Goal: Task Accomplishment & Management: Manage account settings

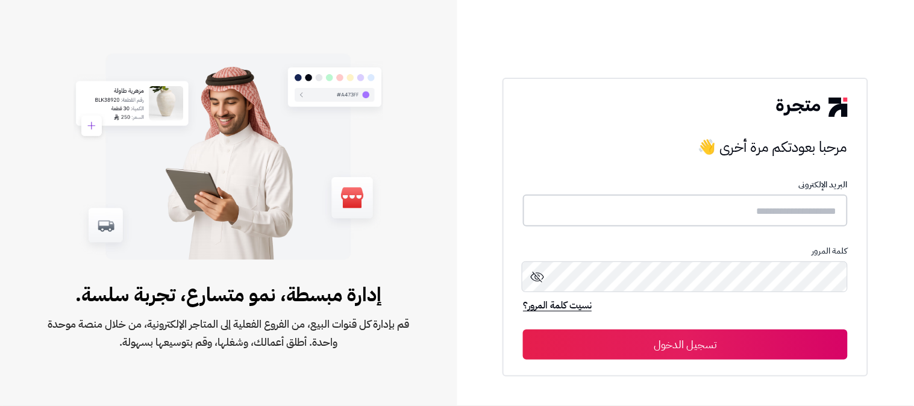
click at [747, 208] on input "text" at bounding box center [685, 211] width 325 height 32
type input "**********"
click at [523, 329] on button "تسجيل الدخول" at bounding box center [685, 344] width 325 height 30
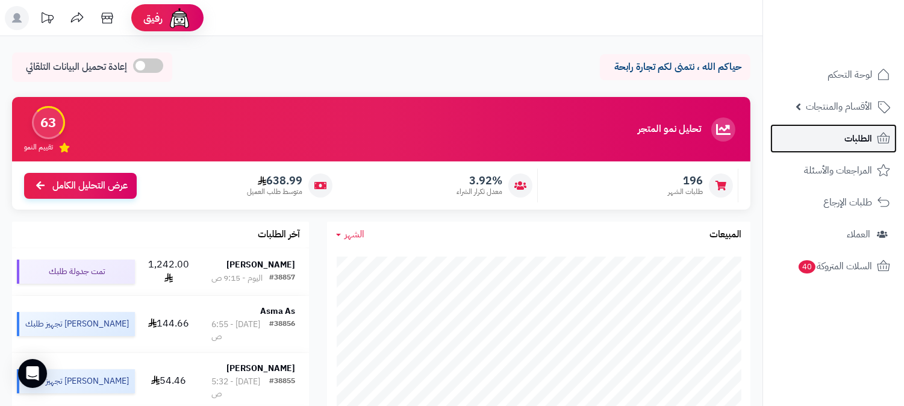
click at [855, 139] on span "الطلبات" at bounding box center [858, 138] width 28 height 17
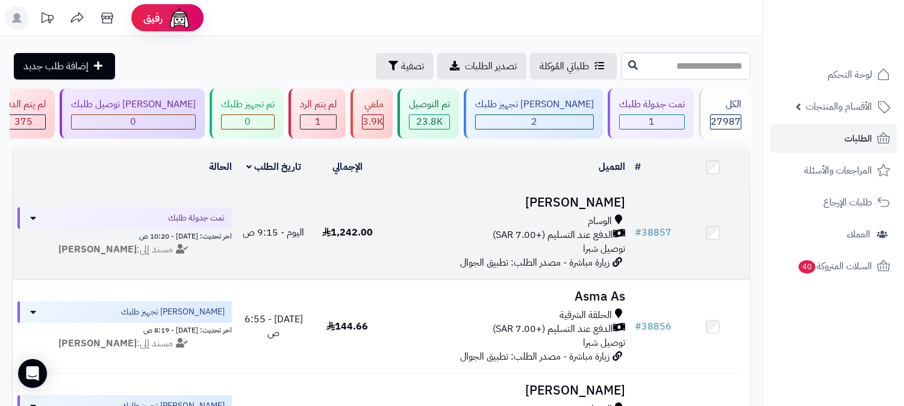
click at [575, 196] on h3 "[PERSON_NAME]" at bounding box center [507, 203] width 236 height 14
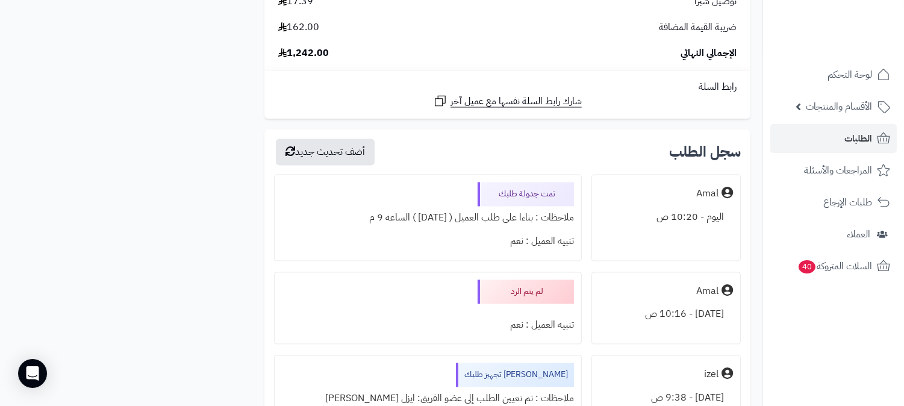
scroll to position [4550, 0]
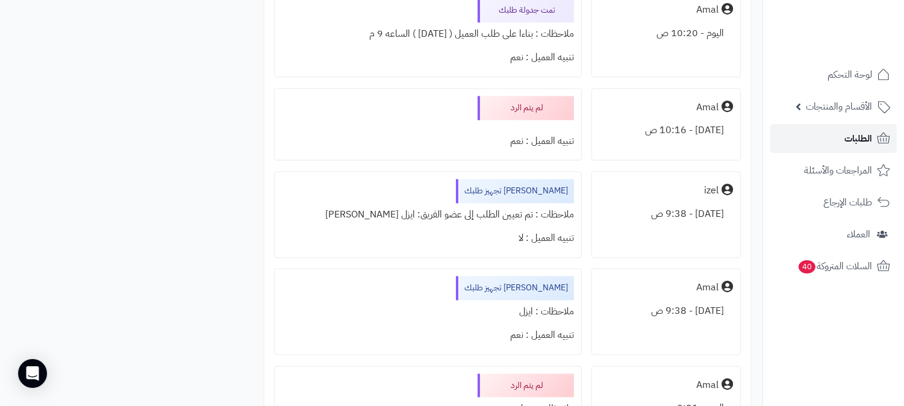
click at [861, 140] on span "الطلبات" at bounding box center [858, 138] width 28 height 17
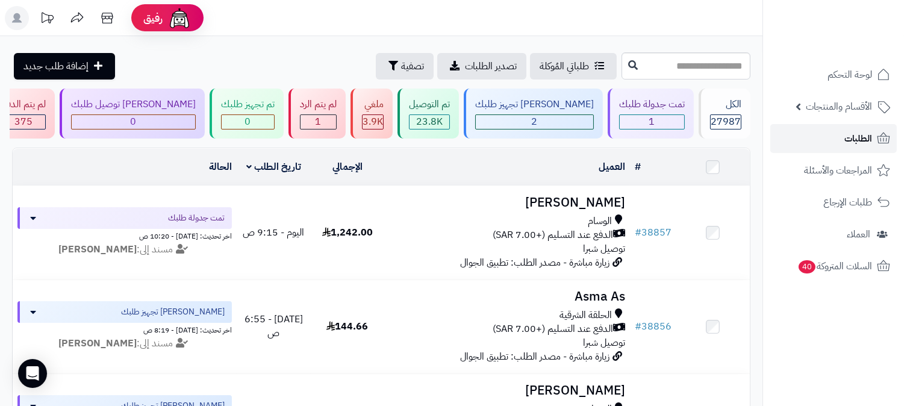
click at [855, 145] on span "الطلبات" at bounding box center [858, 138] width 28 height 17
click at [841, 134] on link "الطلبات" at bounding box center [833, 138] width 126 height 29
click at [853, 137] on span "الطلبات" at bounding box center [858, 138] width 28 height 17
click at [660, 119] on div "2" at bounding box center [652, 122] width 64 height 14
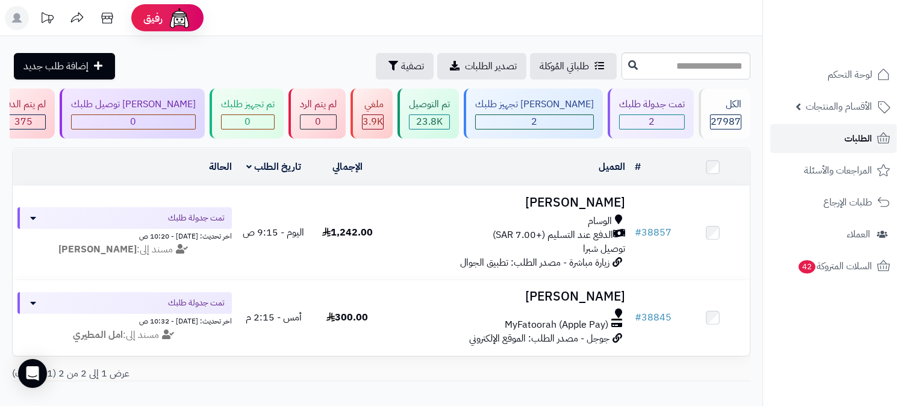
click at [856, 133] on span "الطلبات" at bounding box center [858, 138] width 28 height 17
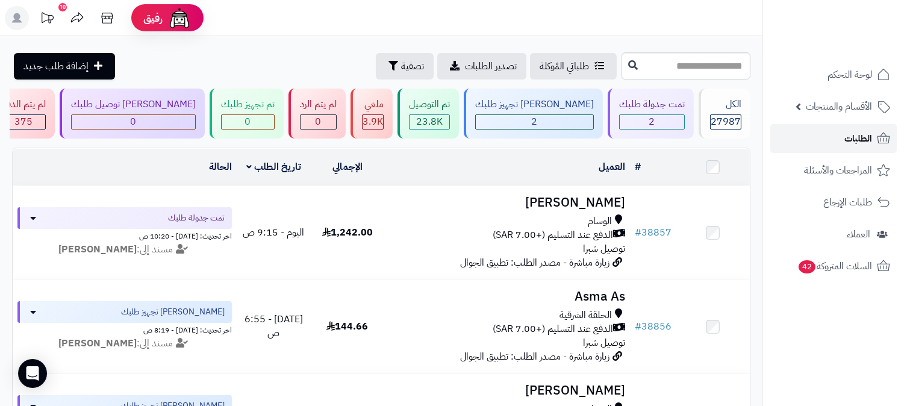
click at [845, 145] on span "الطلبات" at bounding box center [858, 138] width 28 height 17
click at [840, 145] on link "الطلبات" at bounding box center [833, 138] width 126 height 29
click at [842, 145] on link "الطلبات" at bounding box center [833, 138] width 126 height 29
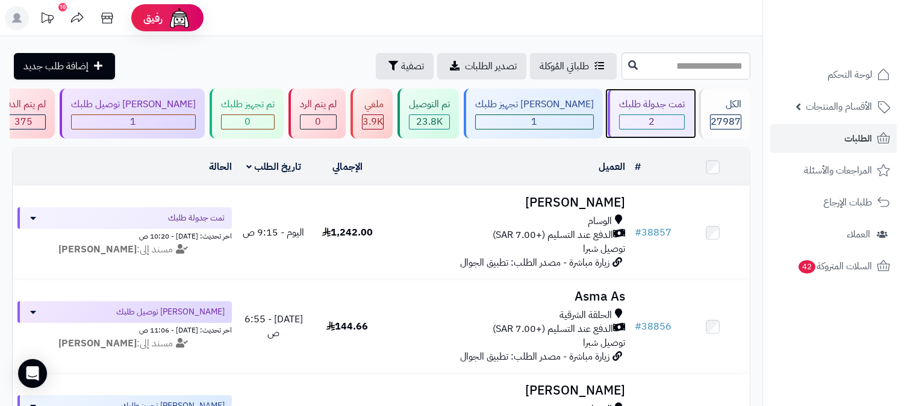
click at [669, 117] on div "2" at bounding box center [652, 122] width 64 height 14
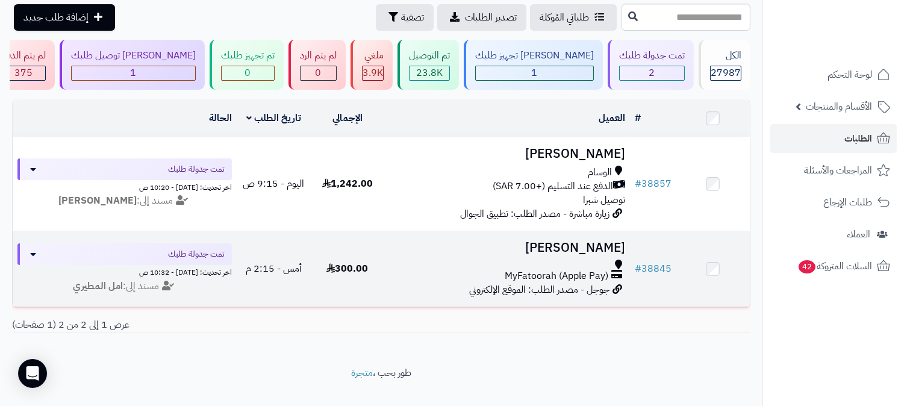
scroll to position [67, 0]
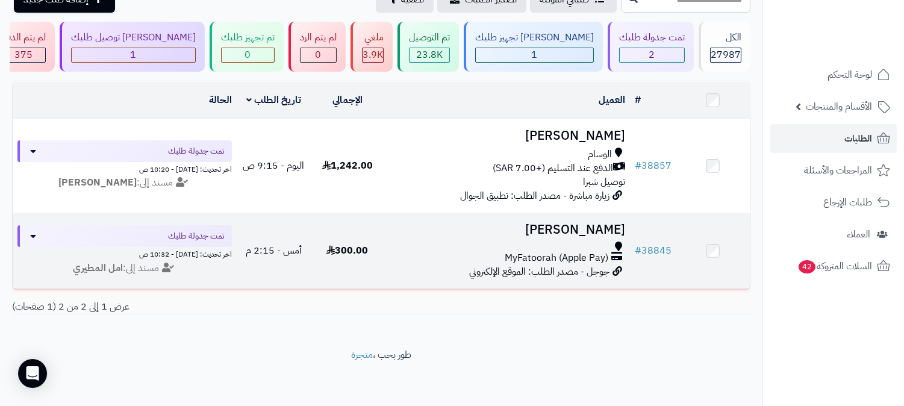
click at [582, 229] on h3 "[PERSON_NAME]" at bounding box center [507, 230] width 236 height 14
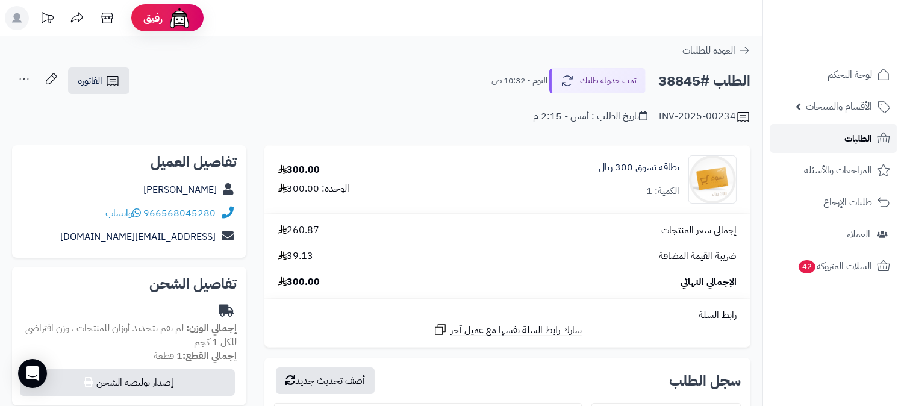
click at [822, 140] on link "الطلبات" at bounding box center [833, 138] width 126 height 29
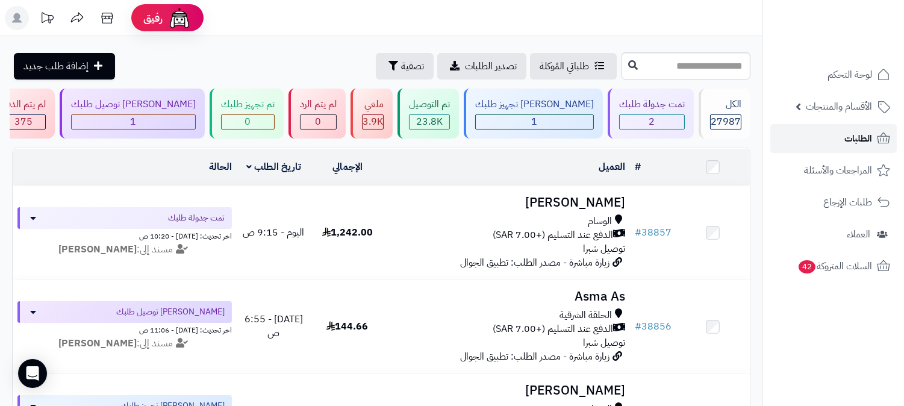
click at [822, 140] on link "الطلبات" at bounding box center [833, 138] width 126 height 29
click at [868, 130] on span "الطلبات" at bounding box center [858, 138] width 28 height 17
click at [567, 108] on div "[PERSON_NAME] تجهيز طلبك" at bounding box center [534, 105] width 119 height 14
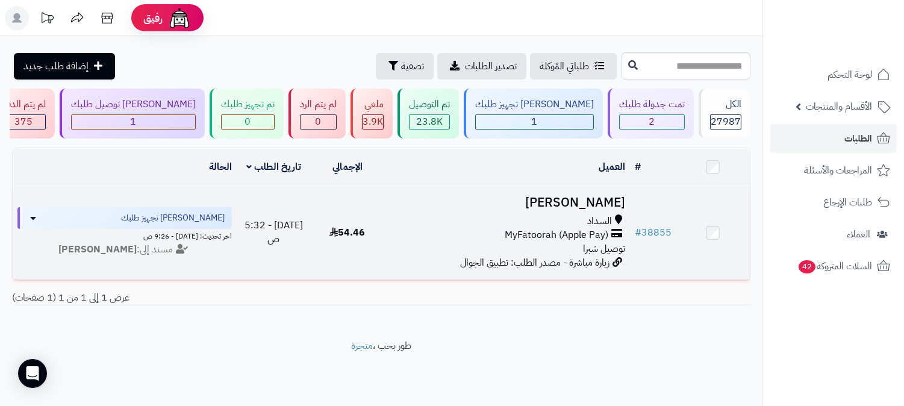
click at [592, 202] on h3 "[PERSON_NAME]" at bounding box center [507, 203] width 236 height 14
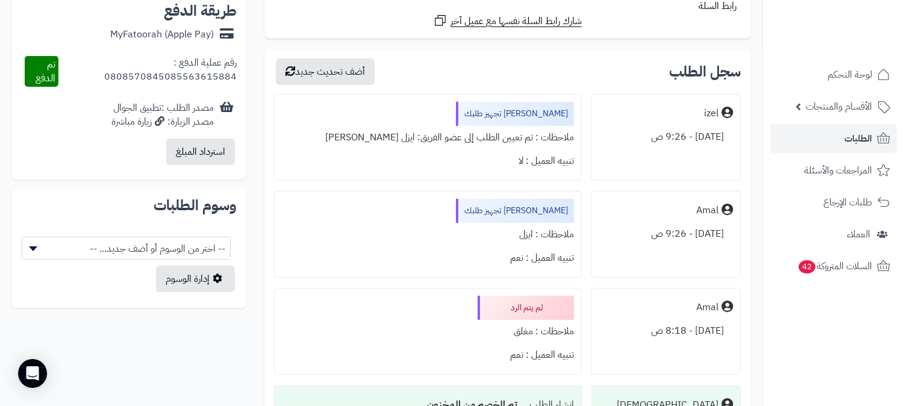
scroll to position [602, 0]
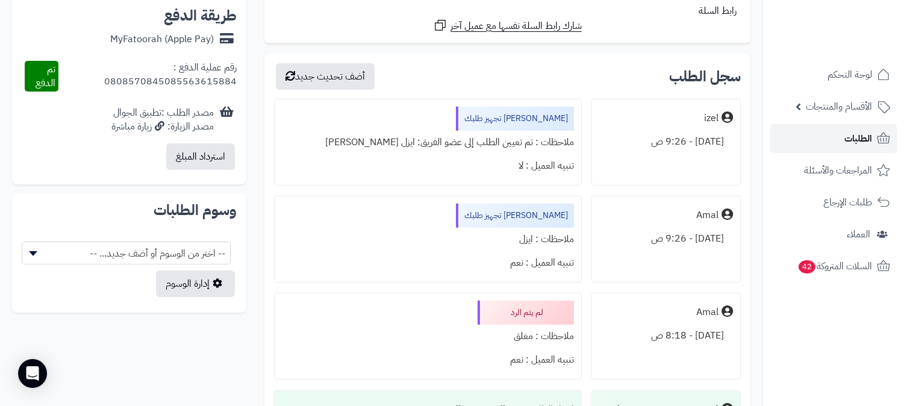
click at [831, 139] on link "الطلبات" at bounding box center [833, 138] width 126 height 29
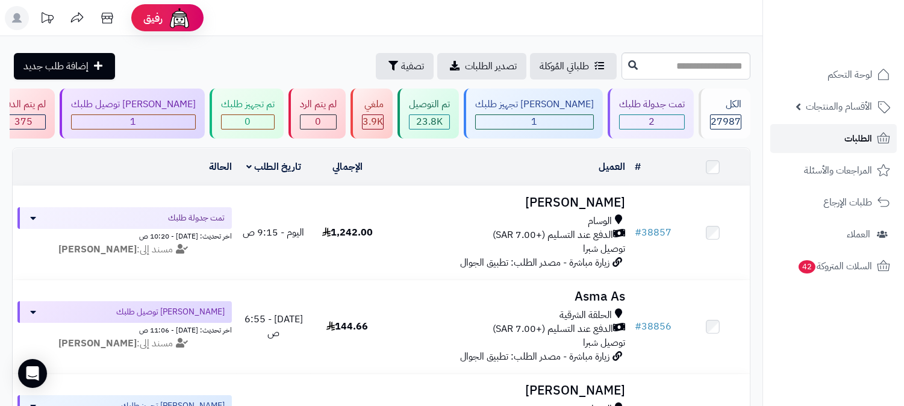
click at [831, 139] on link "الطلبات" at bounding box center [833, 138] width 126 height 29
click at [834, 139] on link "الطلبات" at bounding box center [833, 138] width 126 height 29
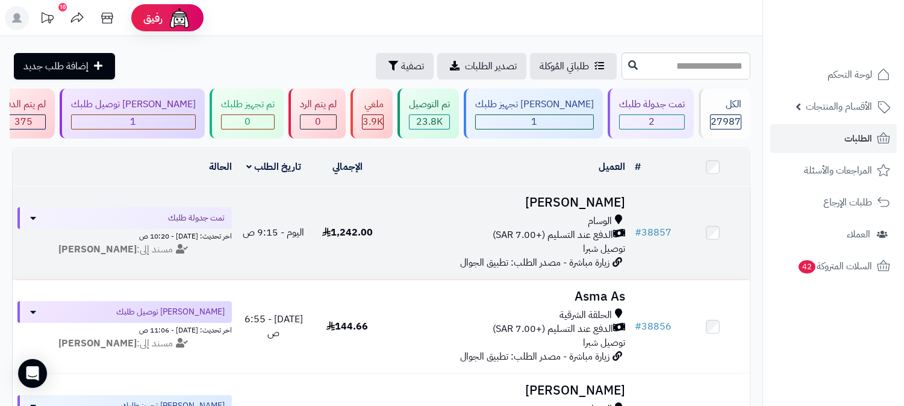
click at [544, 201] on h3 "[PERSON_NAME]" at bounding box center [507, 203] width 236 height 14
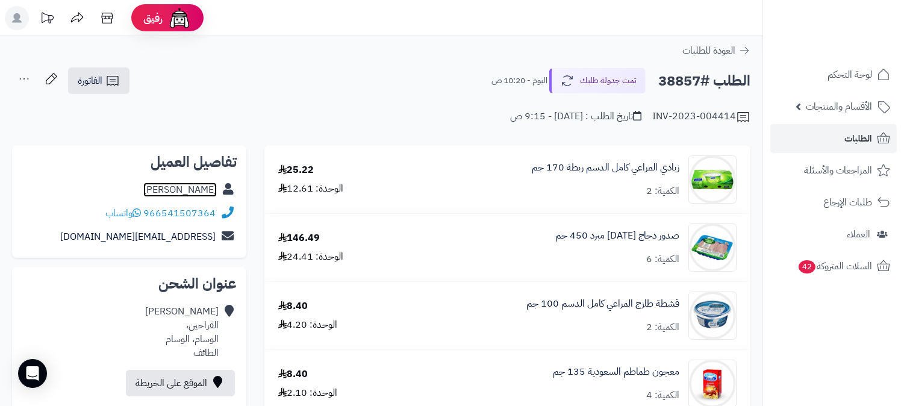
click at [201, 189] on link "Shahad Alqurashi" at bounding box center [179, 189] width 73 height 14
click at [862, 131] on span "الطلبات" at bounding box center [858, 138] width 28 height 17
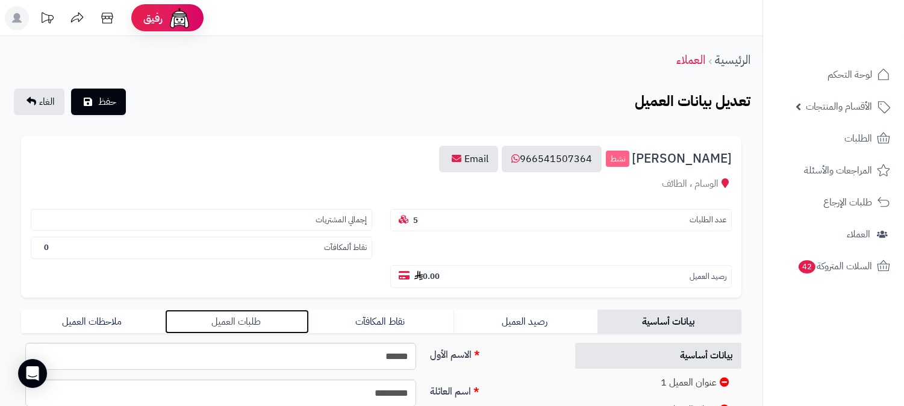
click at [236, 310] on link "طلبات العميل" at bounding box center [237, 322] width 144 height 24
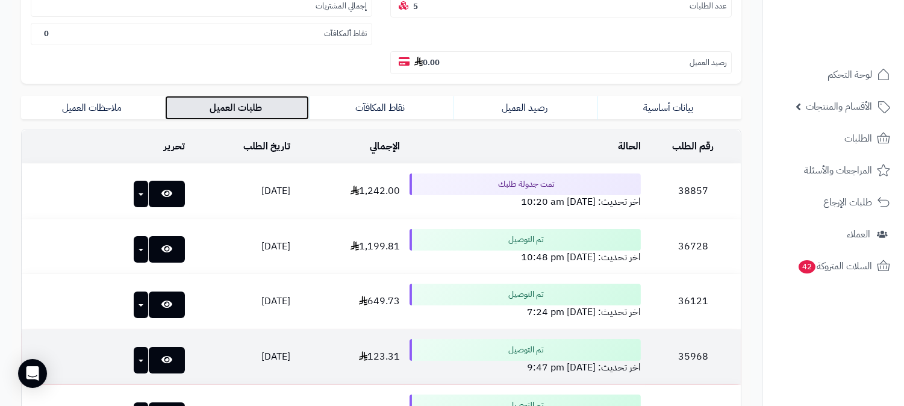
scroll to position [267, 0]
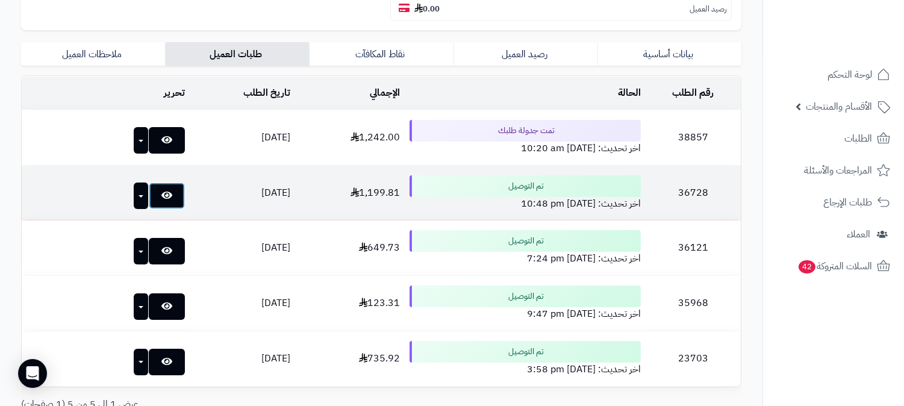
click at [149, 182] on link at bounding box center [167, 195] width 36 height 27
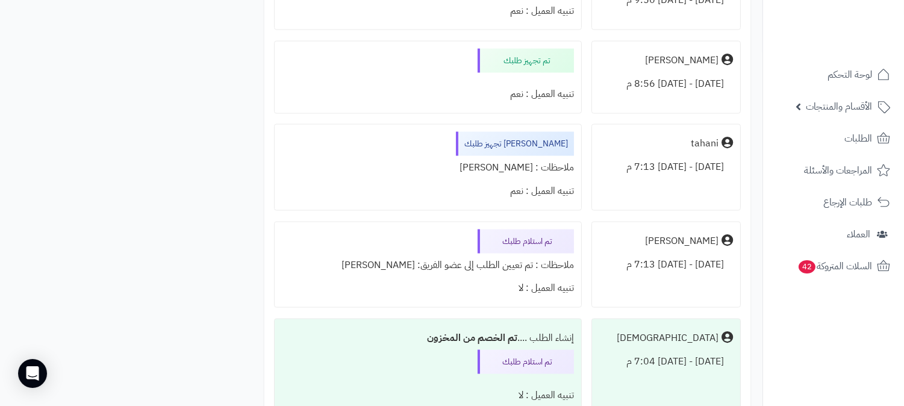
scroll to position [3613, 0]
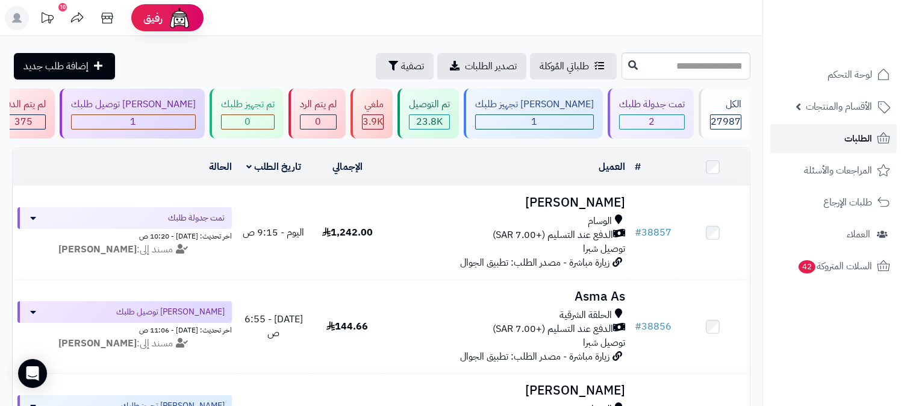
click at [862, 131] on span "الطلبات" at bounding box center [858, 138] width 28 height 17
click at [855, 128] on link "الطلبات" at bounding box center [833, 138] width 126 height 29
click at [852, 131] on span "الطلبات" at bounding box center [858, 138] width 28 height 17
click at [858, 134] on span "الطلبات" at bounding box center [858, 138] width 28 height 17
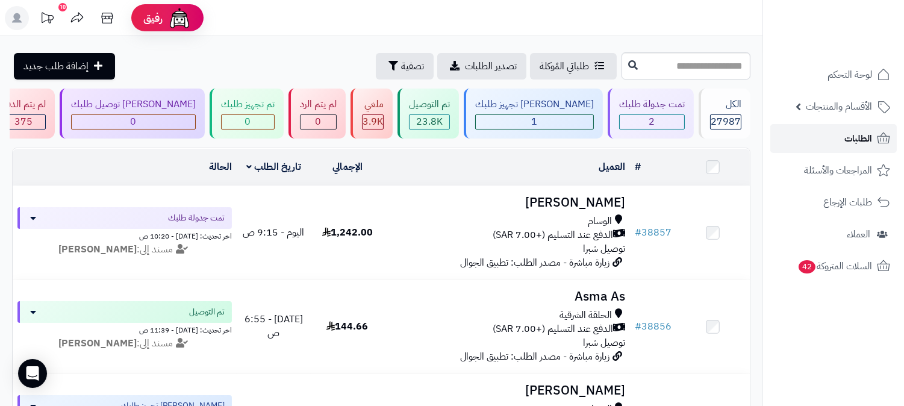
drag, startPoint x: 870, startPoint y: 145, endPoint x: 874, endPoint y: 128, distance: 17.4
click at [870, 145] on span "الطلبات" at bounding box center [858, 138] width 28 height 17
click at [865, 133] on span "الطلبات" at bounding box center [858, 138] width 28 height 17
click at [839, 131] on link "الطلبات" at bounding box center [833, 138] width 126 height 29
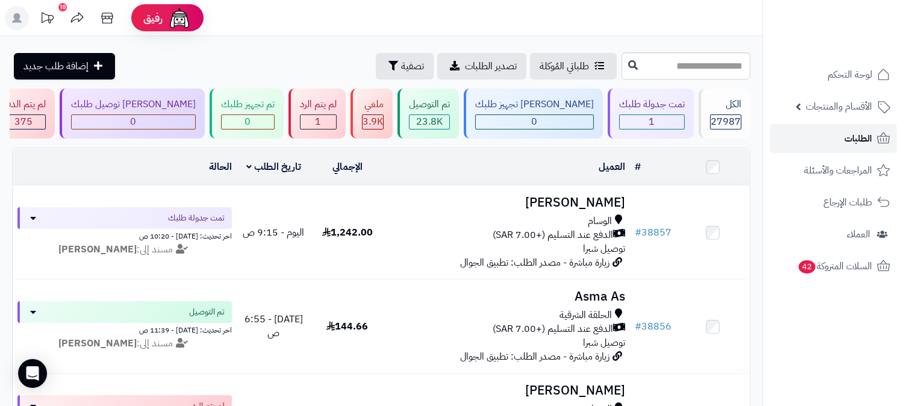
click at [864, 136] on span "الطلبات" at bounding box center [858, 138] width 28 height 17
drag, startPoint x: 0, startPoint y: 0, endPoint x: 863, endPoint y: 133, distance: 873.2
click at [863, 134] on span "الطلبات" at bounding box center [858, 138] width 28 height 17
click at [866, 128] on link "الطلبات" at bounding box center [833, 138] width 126 height 29
click at [861, 136] on span "الطلبات" at bounding box center [858, 138] width 28 height 17
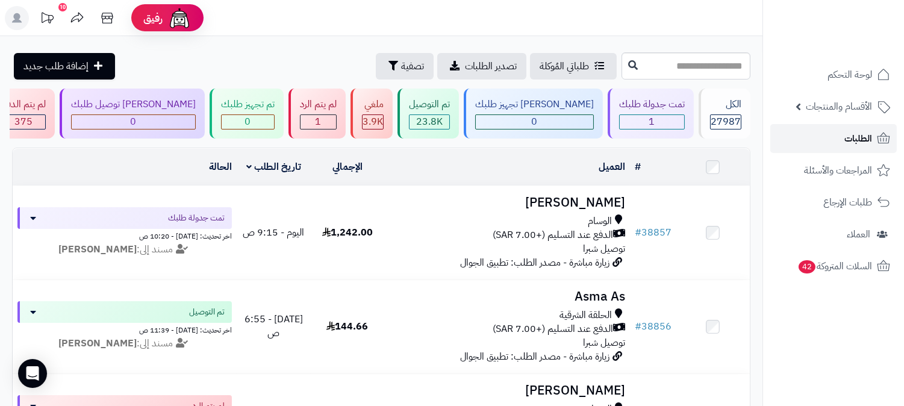
click at [866, 151] on link "الطلبات" at bounding box center [833, 138] width 126 height 29
click at [858, 136] on span "الطلبات" at bounding box center [858, 138] width 28 height 17
click at [838, 139] on link "الطلبات" at bounding box center [833, 138] width 126 height 29
click at [845, 136] on span "الطلبات" at bounding box center [858, 138] width 28 height 17
click at [850, 140] on span "الطلبات" at bounding box center [858, 138] width 28 height 17
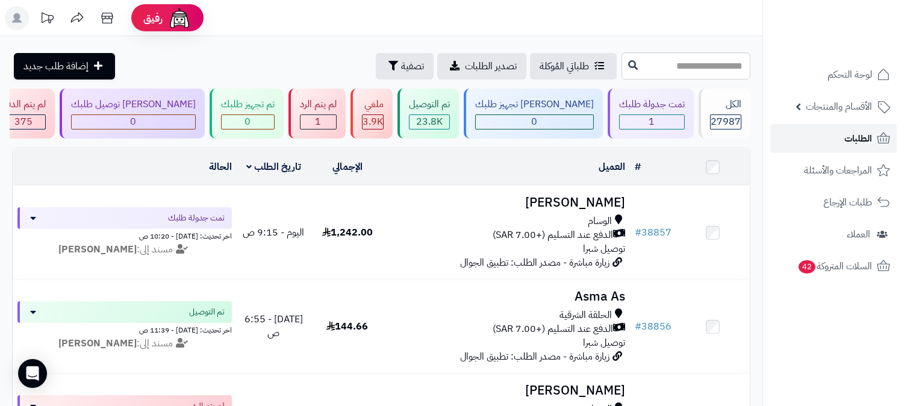
click at [862, 133] on span "الطلبات" at bounding box center [858, 138] width 28 height 17
click at [864, 133] on span "الطلبات" at bounding box center [858, 138] width 28 height 17
click at [844, 141] on span "الطلبات" at bounding box center [858, 138] width 28 height 17
click at [834, 131] on link "الطلبات" at bounding box center [833, 138] width 126 height 29
click at [856, 131] on span "الطلبات" at bounding box center [858, 138] width 28 height 17
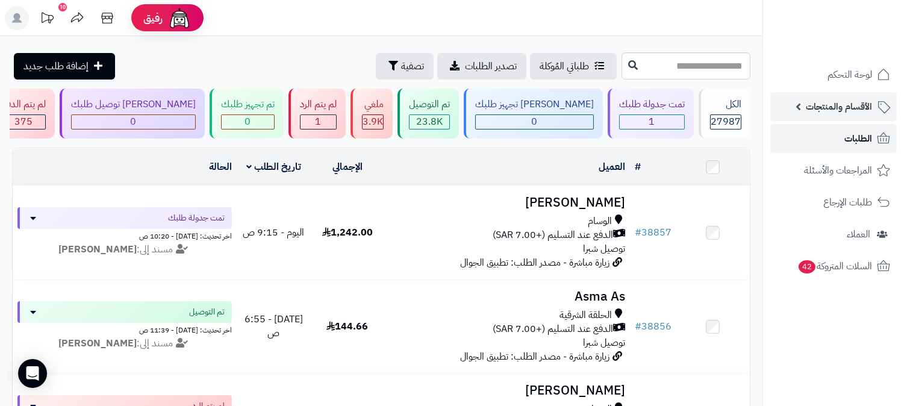
drag, startPoint x: 850, startPoint y: 139, endPoint x: 863, endPoint y: 119, distance: 23.6
click at [852, 139] on span "الطلبات" at bounding box center [858, 138] width 28 height 17
click at [865, 133] on span "الطلبات" at bounding box center [858, 138] width 28 height 17
click at [862, 133] on span "الطلبات" at bounding box center [858, 138] width 28 height 17
click at [862, 130] on span "الطلبات" at bounding box center [858, 138] width 28 height 17
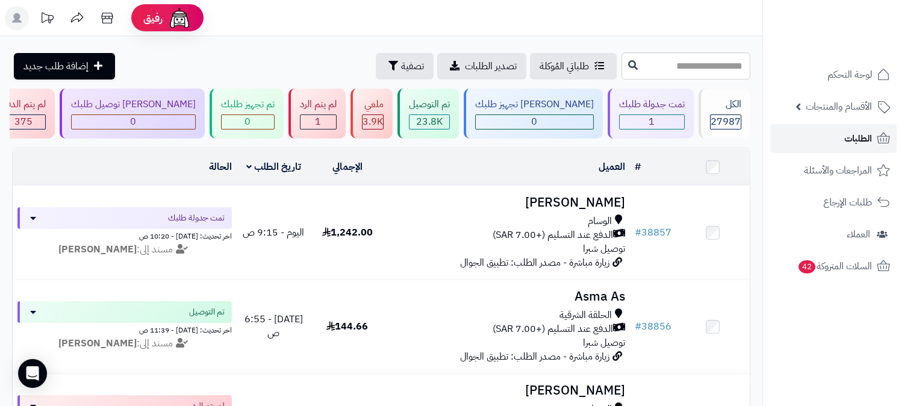
click at [830, 146] on link "الطلبات" at bounding box center [833, 138] width 126 height 29
click at [808, 142] on link "الطلبات" at bounding box center [833, 138] width 126 height 29
click at [809, 134] on link "الطلبات" at bounding box center [833, 138] width 126 height 29
click at [871, 139] on span "الطلبات" at bounding box center [858, 138] width 28 height 17
click at [863, 140] on span "الطلبات" at bounding box center [858, 138] width 28 height 17
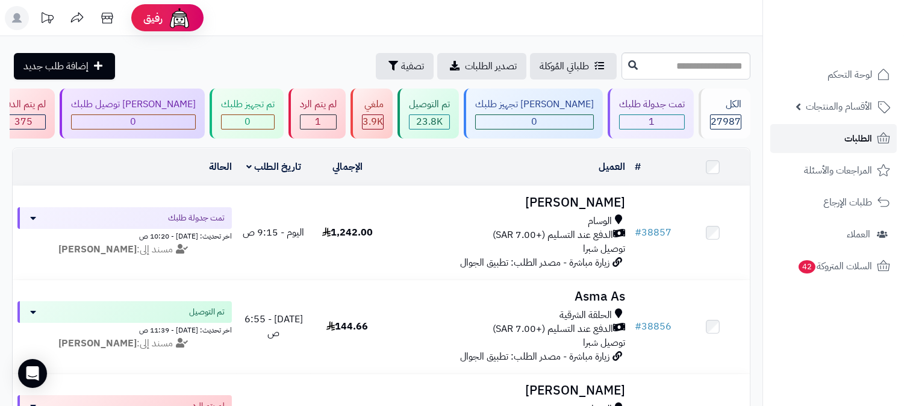
click at [863, 140] on span "الطلبات" at bounding box center [858, 138] width 28 height 17
click at [844, 140] on span "الطلبات" at bounding box center [858, 138] width 28 height 17
click at [844, 137] on link "الطلبات" at bounding box center [833, 138] width 126 height 29
drag, startPoint x: 368, startPoint y: 107, endPoint x: 359, endPoint y: 124, distance: 19.7
click at [337, 109] on div "لم يتم الرد" at bounding box center [318, 105] width 37 height 14
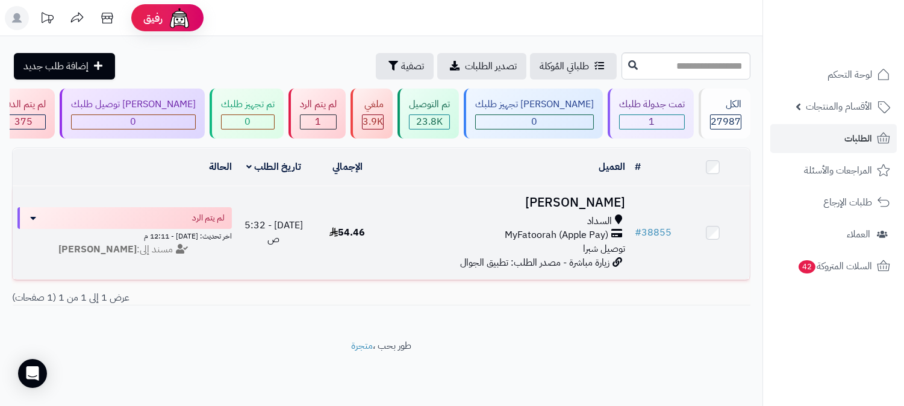
click at [605, 196] on h3 "[PERSON_NAME]" at bounding box center [507, 203] width 236 height 14
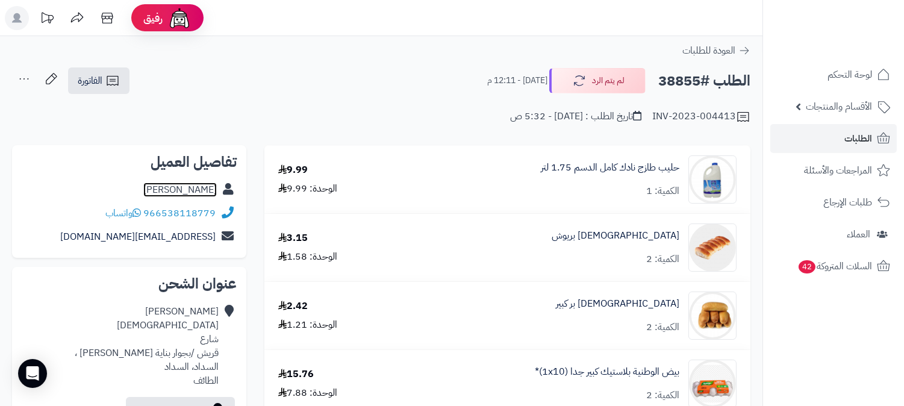
click at [202, 184] on link "[PERSON_NAME]" at bounding box center [179, 189] width 73 height 14
click at [864, 139] on span "الطلبات" at bounding box center [858, 138] width 28 height 17
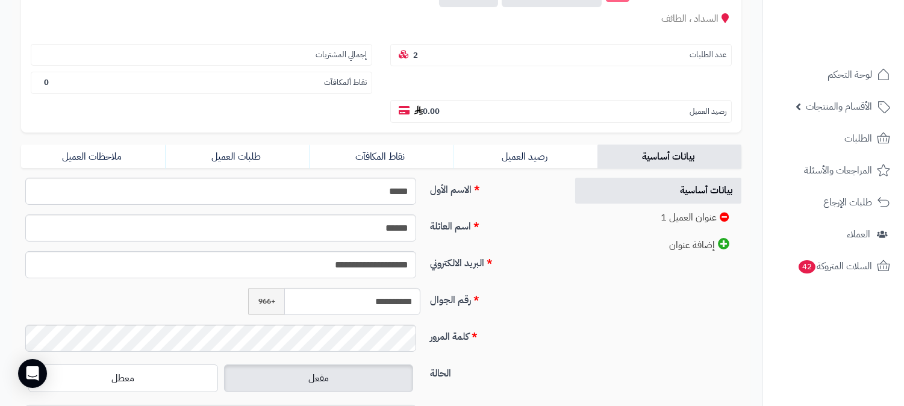
scroll to position [201, 0]
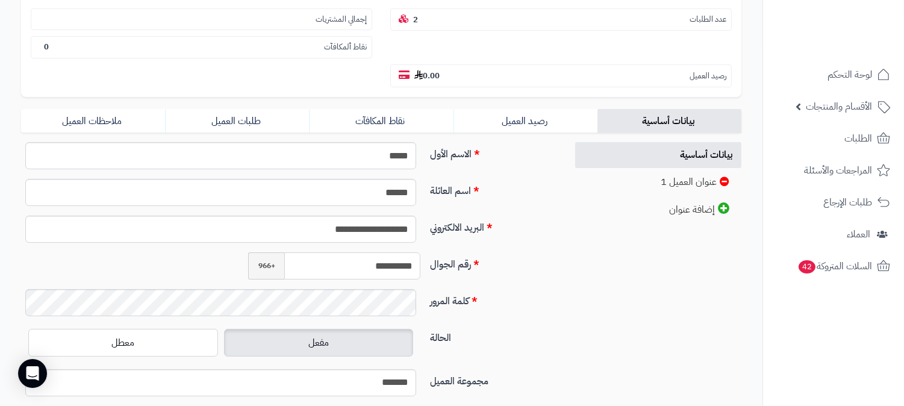
drag, startPoint x: 361, startPoint y: 236, endPoint x: 396, endPoint y: 234, distance: 35.0
click at [426, 252] on div "**********" at bounding box center [289, 270] width 546 height 37
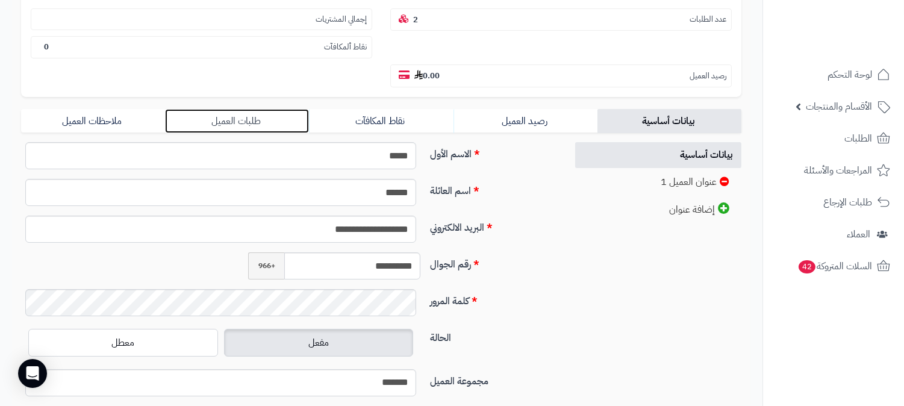
click at [250, 109] on link "طلبات العميل" at bounding box center [237, 121] width 144 height 24
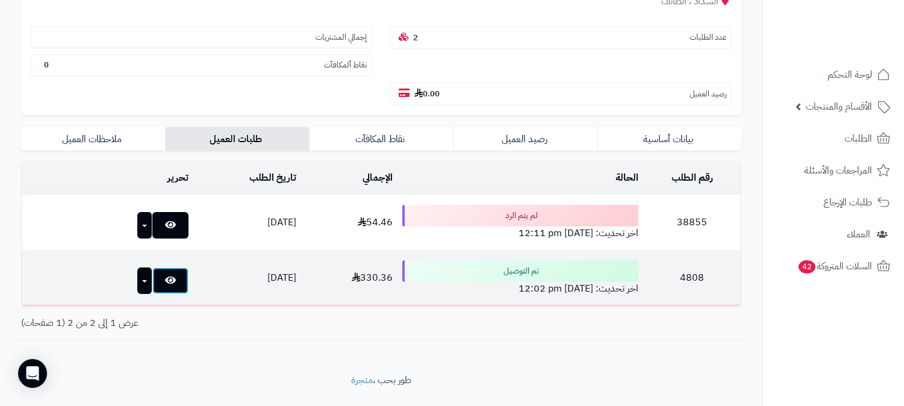
click at [155, 267] on link at bounding box center [170, 280] width 36 height 27
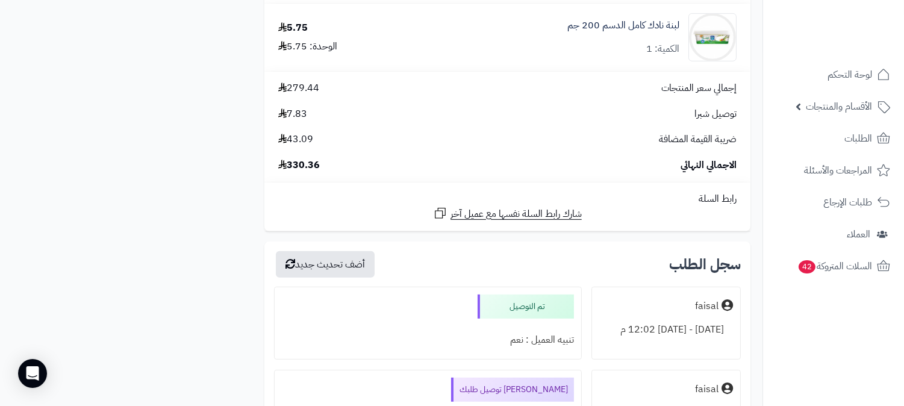
scroll to position [1338, 0]
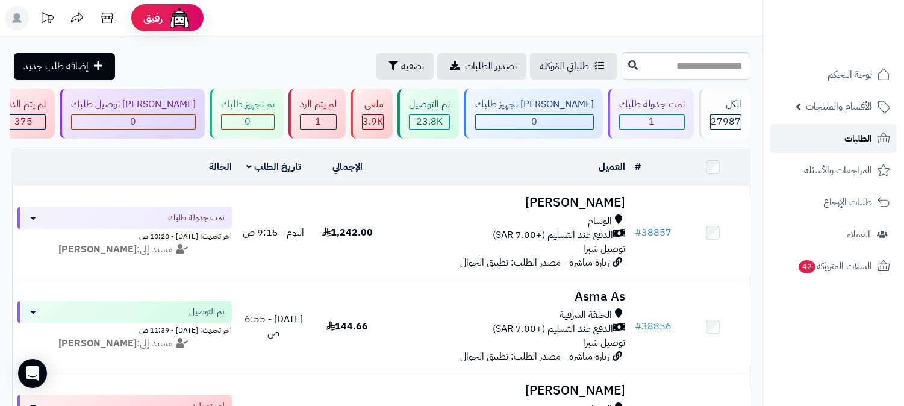
click at [858, 139] on span "الطلبات" at bounding box center [858, 138] width 28 height 17
click at [823, 147] on link "الطلبات" at bounding box center [833, 138] width 126 height 29
click at [818, 131] on link "الطلبات" at bounding box center [833, 138] width 126 height 29
click at [865, 128] on link "الطلبات" at bounding box center [833, 138] width 126 height 29
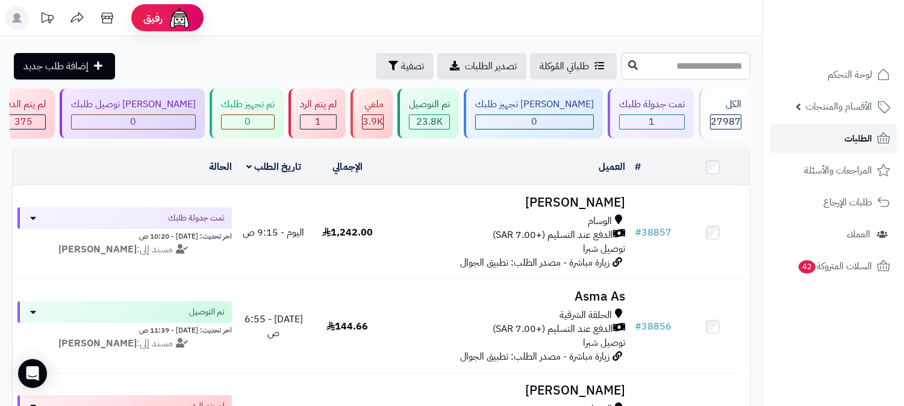
click at [865, 128] on link "الطلبات" at bounding box center [833, 138] width 126 height 29
click at [840, 134] on link "الطلبات" at bounding box center [833, 138] width 126 height 29
click at [828, 130] on link "الطلبات" at bounding box center [833, 138] width 126 height 29
click at [809, 142] on link "الطلبات" at bounding box center [833, 138] width 126 height 29
click at [811, 134] on link "الطلبات" at bounding box center [833, 138] width 126 height 29
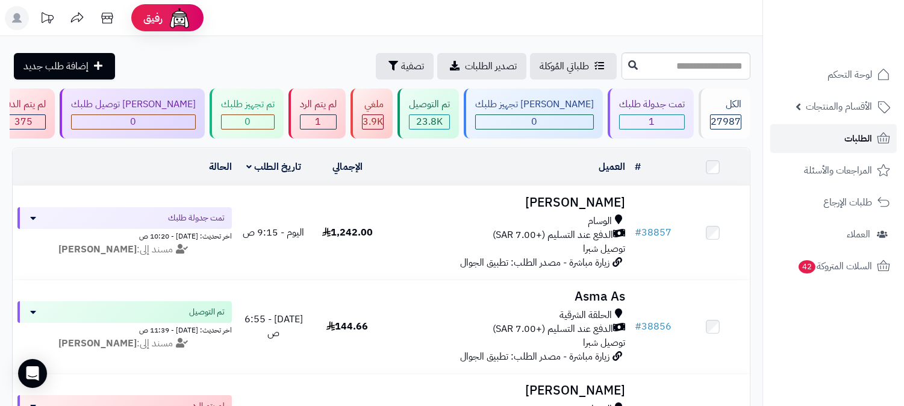
click at [840, 134] on link "الطلبات" at bounding box center [833, 138] width 126 height 29
click at [853, 133] on span "الطلبات" at bounding box center [858, 138] width 28 height 17
click at [858, 134] on span "الطلبات" at bounding box center [858, 138] width 28 height 17
click at [865, 145] on span "الطلبات" at bounding box center [858, 138] width 28 height 17
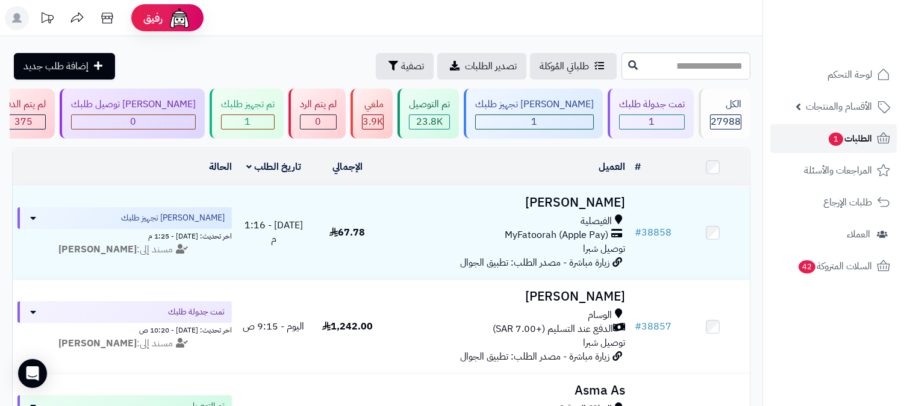
click at [846, 142] on span "الطلبات 1" at bounding box center [850, 138] width 45 height 17
click at [872, 139] on span "الطلبات 1" at bounding box center [850, 138] width 45 height 17
click at [865, 142] on span "الطلبات 1" at bounding box center [850, 138] width 45 height 17
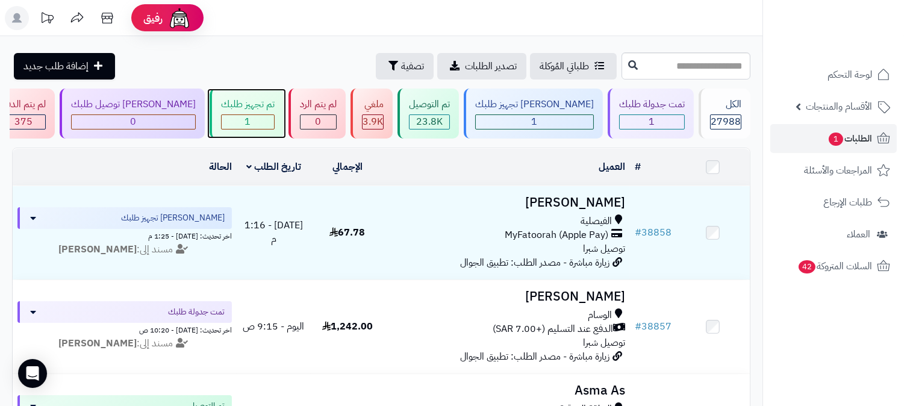
click at [274, 115] on div "1" at bounding box center [248, 122] width 52 height 14
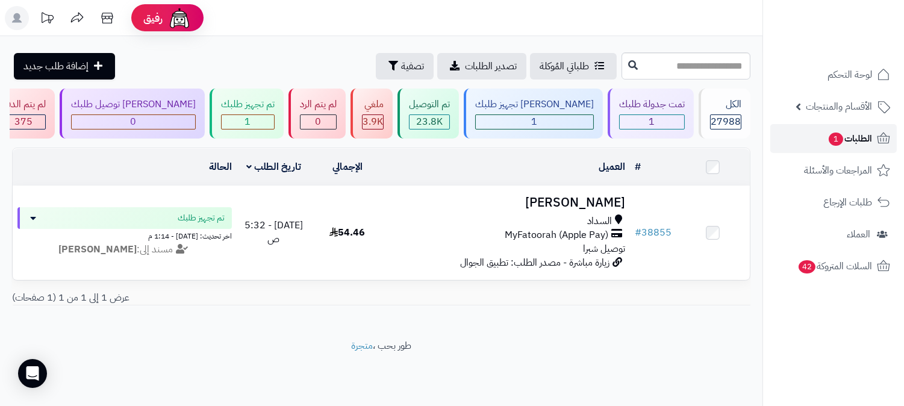
click at [868, 143] on span "الطلبات 1" at bounding box center [850, 138] width 45 height 17
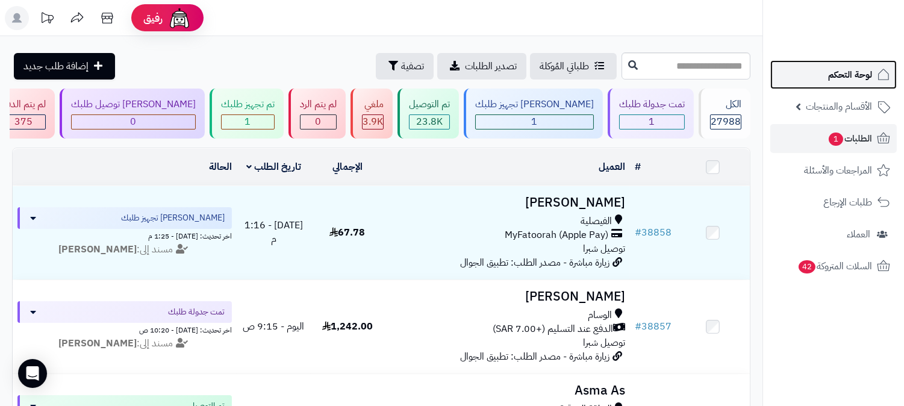
click at [853, 64] on link "لوحة التحكم" at bounding box center [833, 74] width 126 height 29
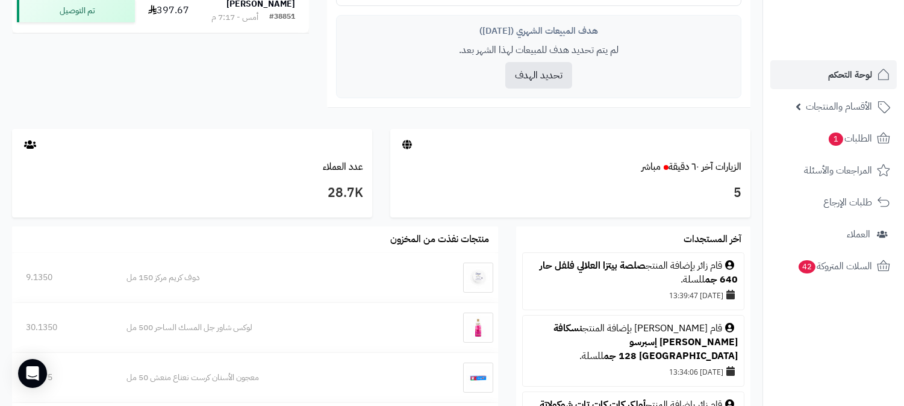
scroll to position [535, 0]
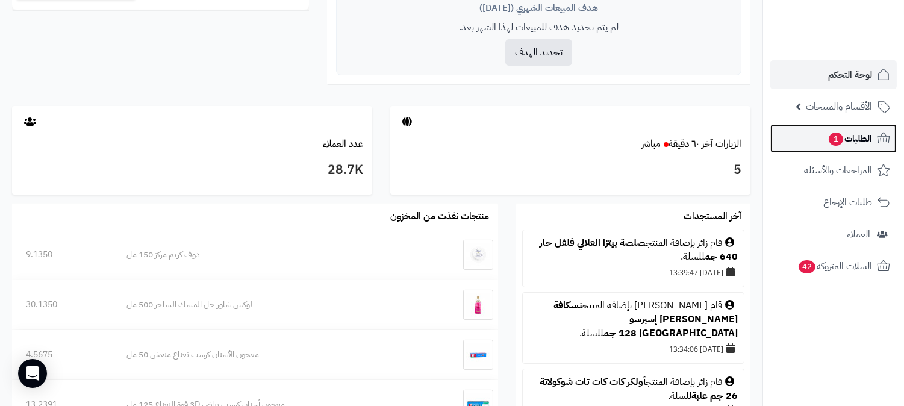
click at [852, 140] on span "الطلبات 1" at bounding box center [850, 138] width 45 height 17
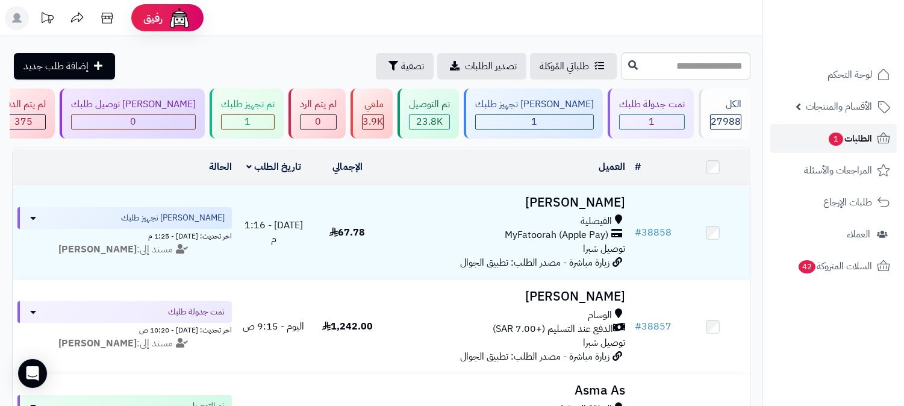
click at [852, 140] on span "الطلبات 1" at bounding box center [850, 138] width 45 height 17
click at [852, 140] on span "الطلبات" at bounding box center [858, 138] width 28 height 17
click at [854, 140] on span "الطلبات" at bounding box center [858, 138] width 28 height 17
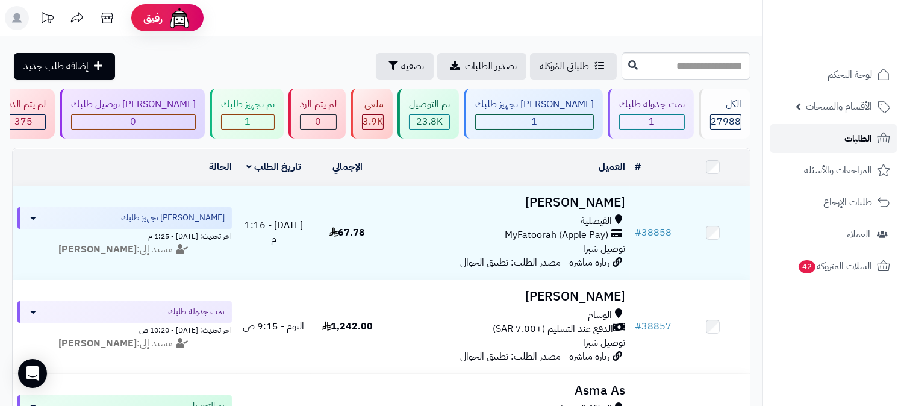
click at [854, 140] on span "الطلبات" at bounding box center [858, 138] width 28 height 17
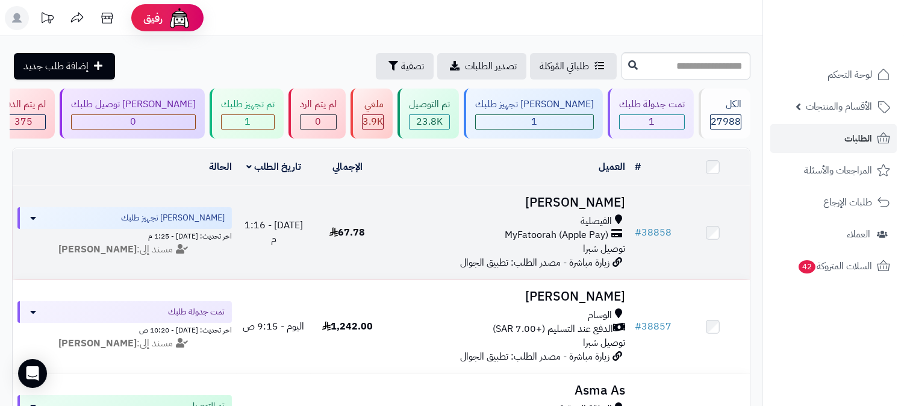
click at [592, 211] on td "ياسر الحميدي الفيصلية MyFatoorah (Apple Pay) توصيل شبرا زيارة مباشرة - مصدر الط…" at bounding box center [507, 232] width 246 height 93
click at [590, 196] on h3 "[PERSON_NAME]" at bounding box center [507, 203] width 236 height 14
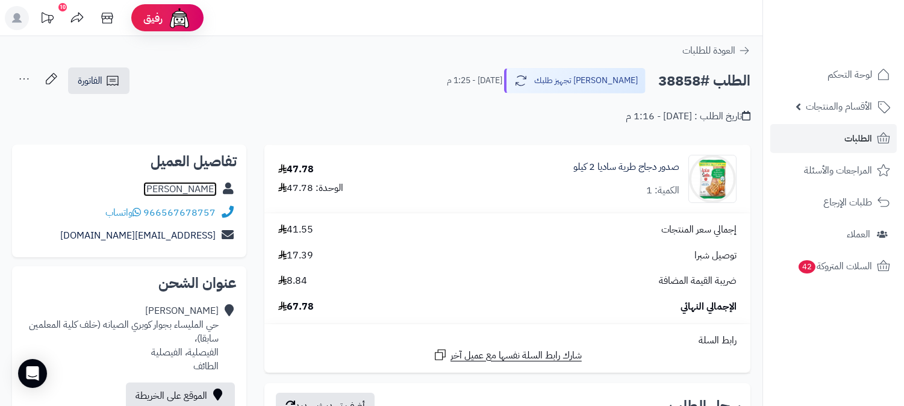
click at [212, 188] on link "ياسر الحميدي" at bounding box center [179, 189] width 73 height 14
click at [847, 137] on span "الطلبات" at bounding box center [858, 138] width 28 height 17
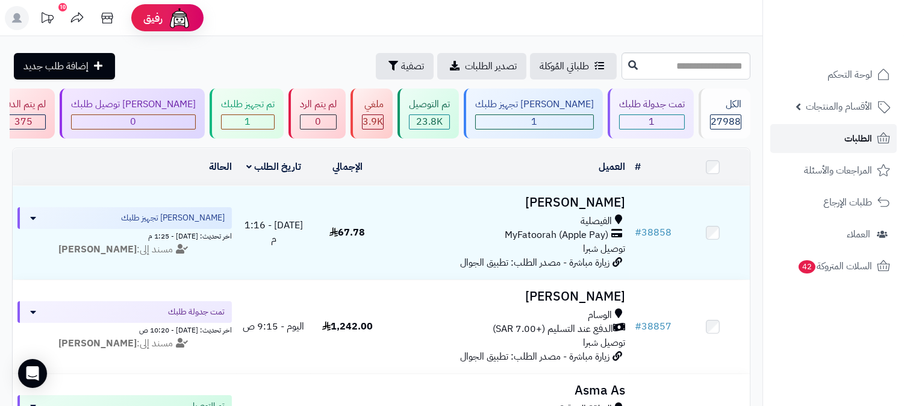
click at [829, 140] on link "الطلبات" at bounding box center [833, 138] width 126 height 29
click at [885, 142] on icon at bounding box center [883, 138] width 14 height 14
